Goal: Task Accomplishment & Management: Use online tool/utility

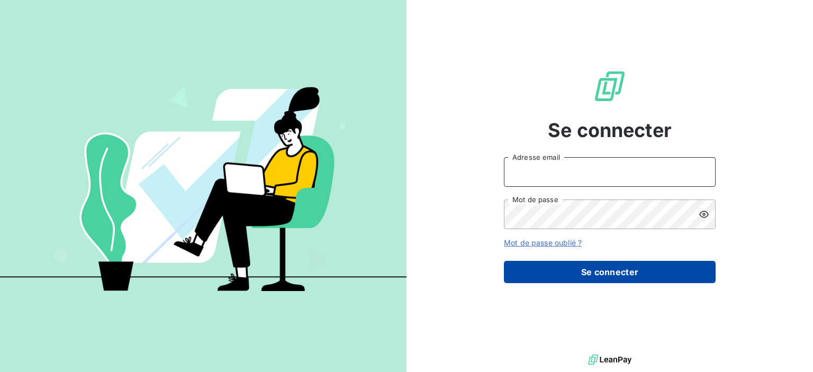
type input "[PERSON_NAME][EMAIL_ADDRESS][DOMAIN_NAME]"
click at [559, 275] on button "Se connecter" at bounding box center [610, 272] width 212 height 22
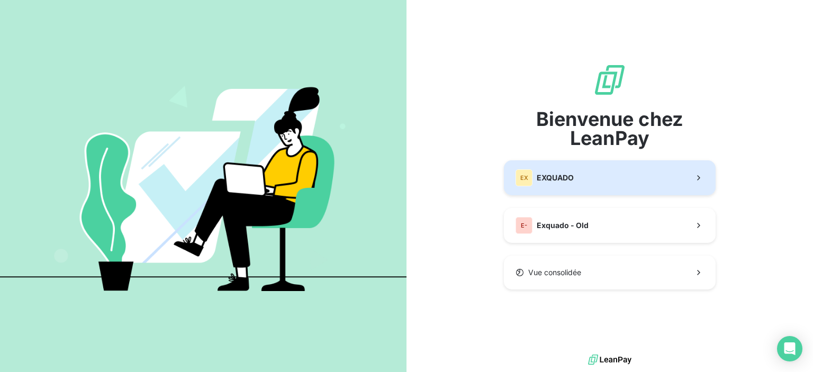
click at [570, 186] on button "EX EXQUADO" at bounding box center [610, 177] width 212 height 35
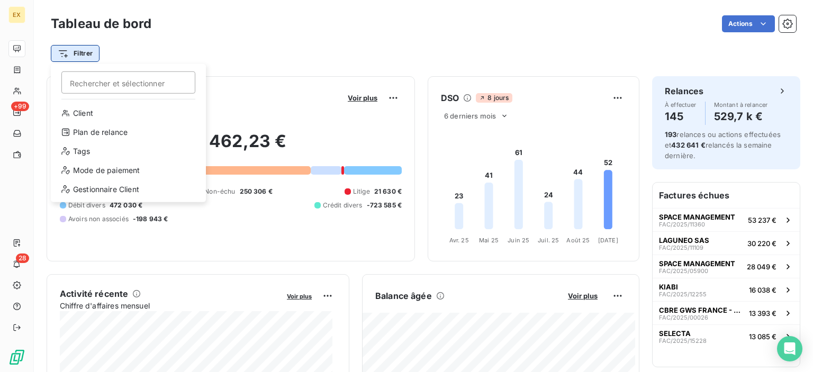
click at [82, 52] on html "EX +99 28 Tableau de bord Actions Filtrer Rechercher et sélectionner Client Pla…" at bounding box center [406, 186] width 813 height 372
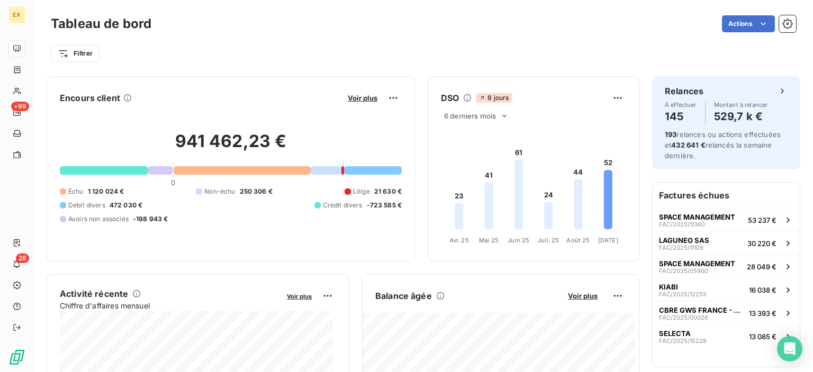
click at [203, 29] on html "EX +99 28 Tableau de bord Actions Filtrer Encours client Voir plus 941 462,23 €…" at bounding box center [406, 186] width 813 height 372
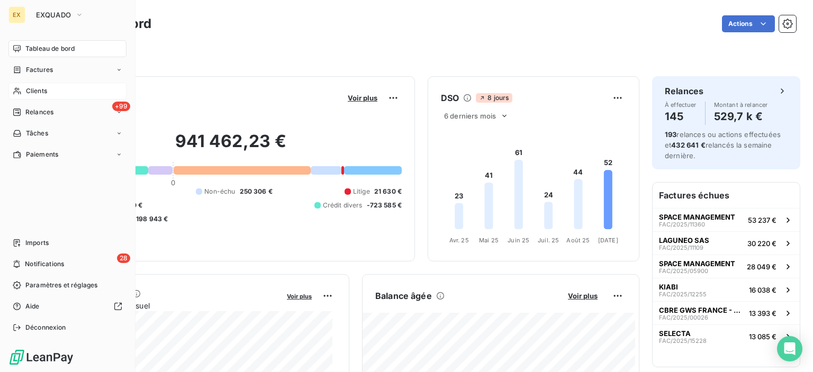
click at [26, 91] on span "Clients" at bounding box center [36, 91] width 21 height 10
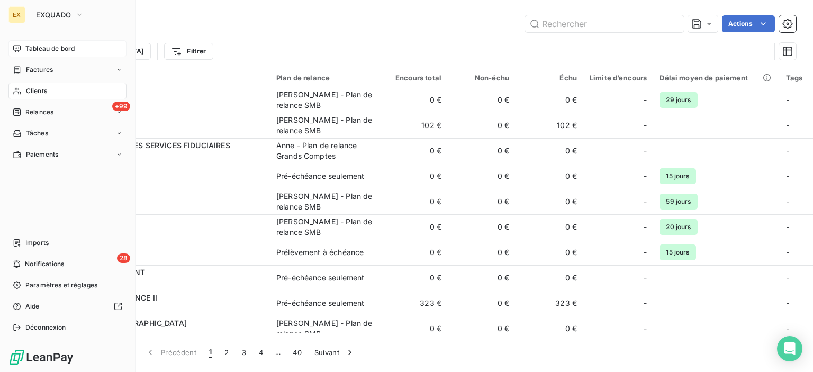
click at [25, 57] on div "Tableau de bord" at bounding box center [67, 48] width 118 height 17
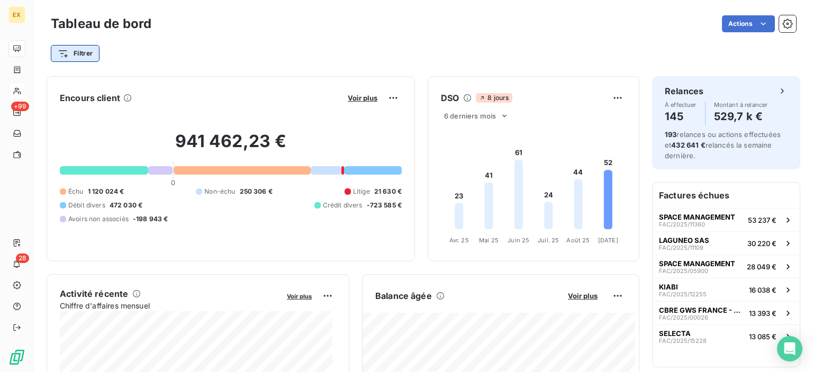
drag, startPoint x: 255, startPoint y: 46, endPoint x: 71, endPoint y: 57, distance: 183.5
click at [71, 57] on div "Filtrer" at bounding box center [424, 53] width 746 height 20
click at [71, 57] on html "EX +99 28 Tableau de bord Actions Filtrer Encours client Voir plus 941 462,23 €…" at bounding box center [406, 186] width 813 height 372
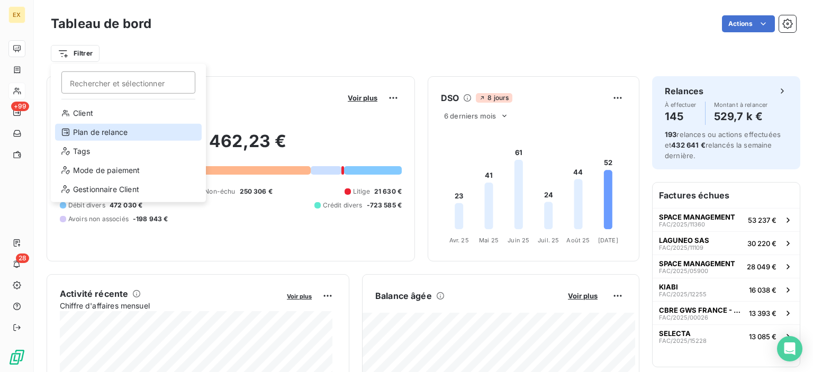
click at [117, 138] on div "Plan de relance" at bounding box center [128, 132] width 147 height 17
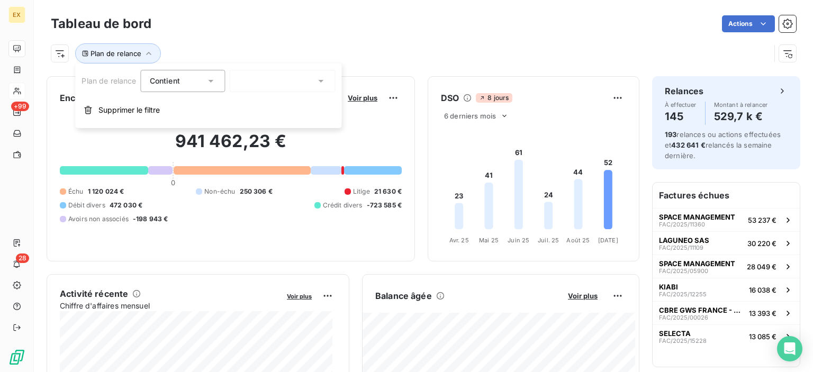
click at [271, 80] on div at bounding box center [283, 81] width 106 height 22
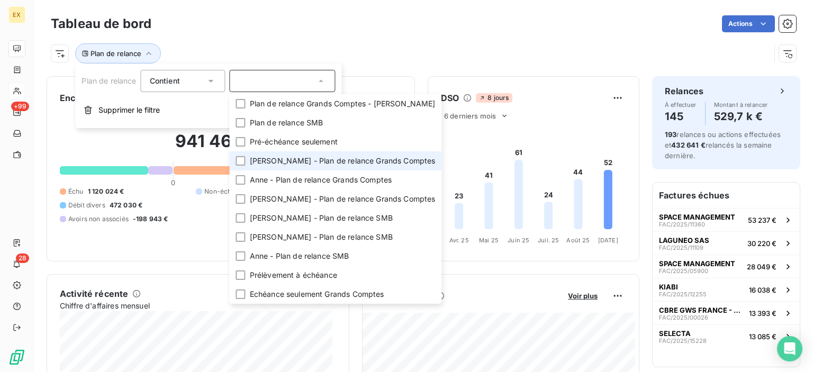
click at [284, 156] on span "[PERSON_NAME] - Plan de relance Grands Comptes" at bounding box center [343, 161] width 186 height 11
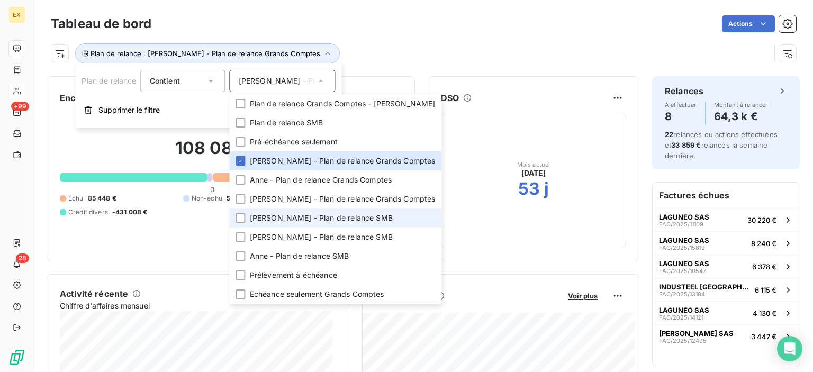
click at [278, 222] on span "[PERSON_NAME] - Plan de relance SMB" at bounding box center [321, 218] width 143 height 11
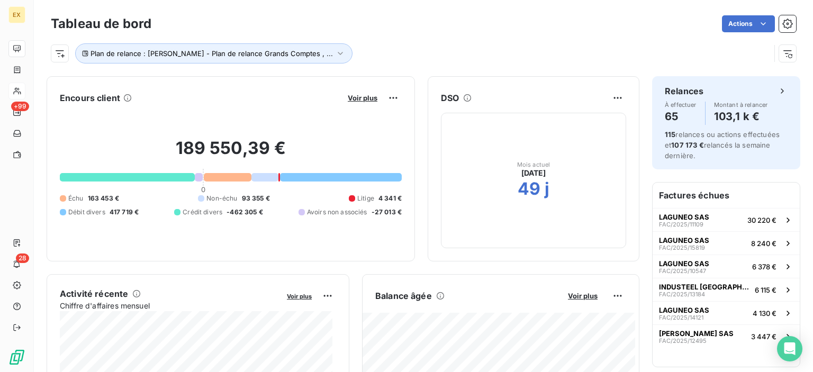
click at [419, 66] on div "Tableau de bord Actions Plan de relance : [PERSON_NAME] - Plan de relance Grand…" at bounding box center [423, 35] width 779 height 70
